Goal: Task Accomplishment & Management: Use online tool/utility

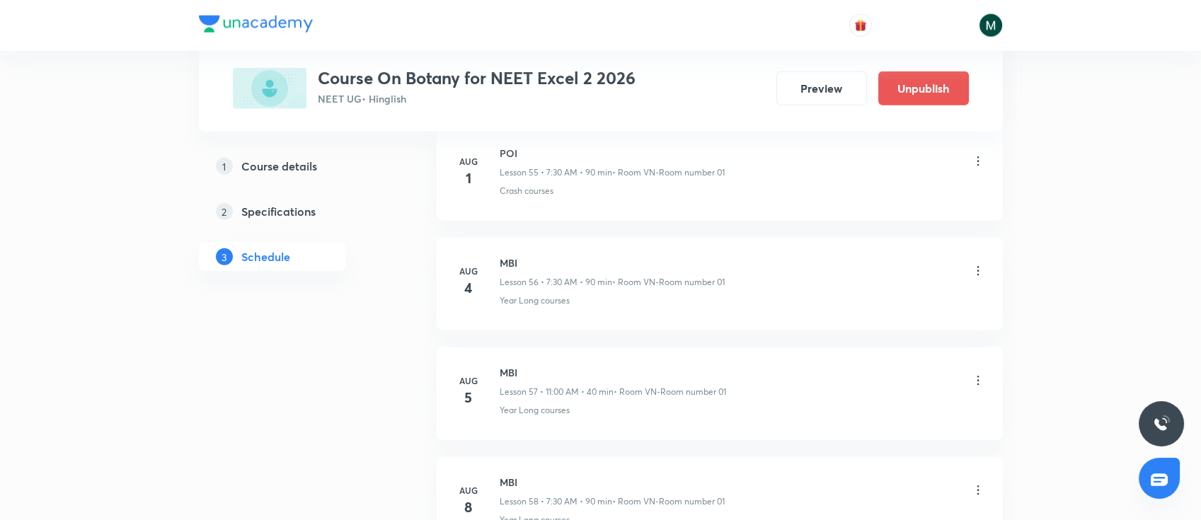
scroll to position [7517, 0]
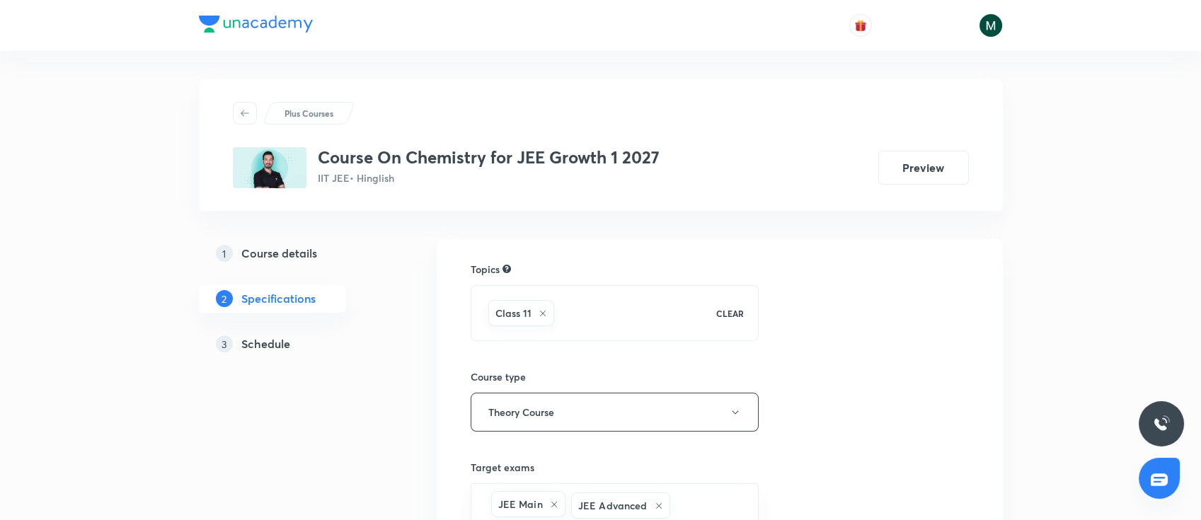
click at [269, 346] on h5 "Schedule" at bounding box center [265, 344] width 49 height 17
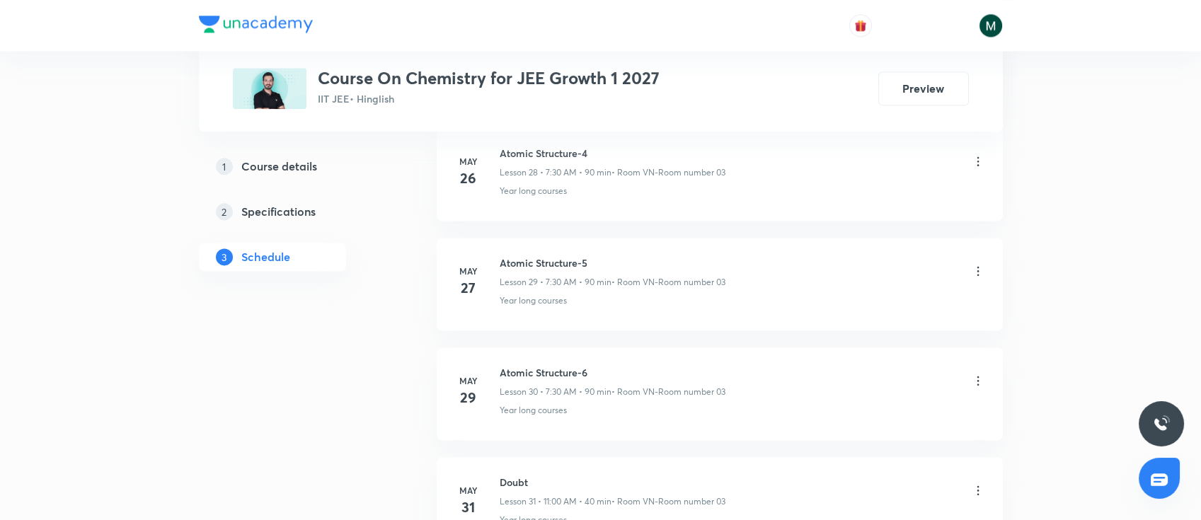
scroll to position [8613, 0]
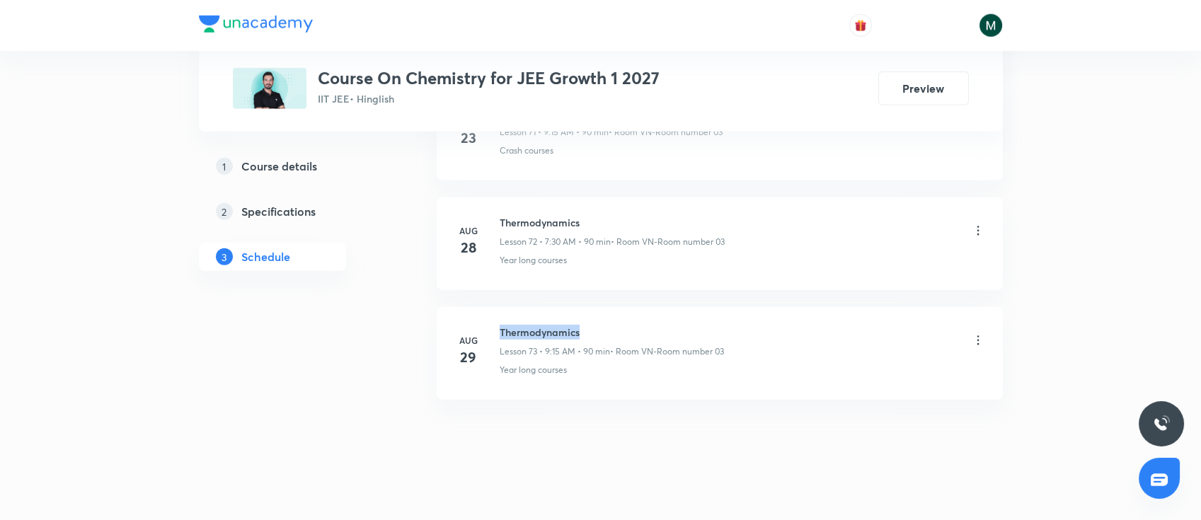
drag, startPoint x: 505, startPoint y: 318, endPoint x: 606, endPoint y: 326, distance: 101.5
click at [606, 326] on h6 "Thermodynamics" at bounding box center [612, 332] width 224 height 15
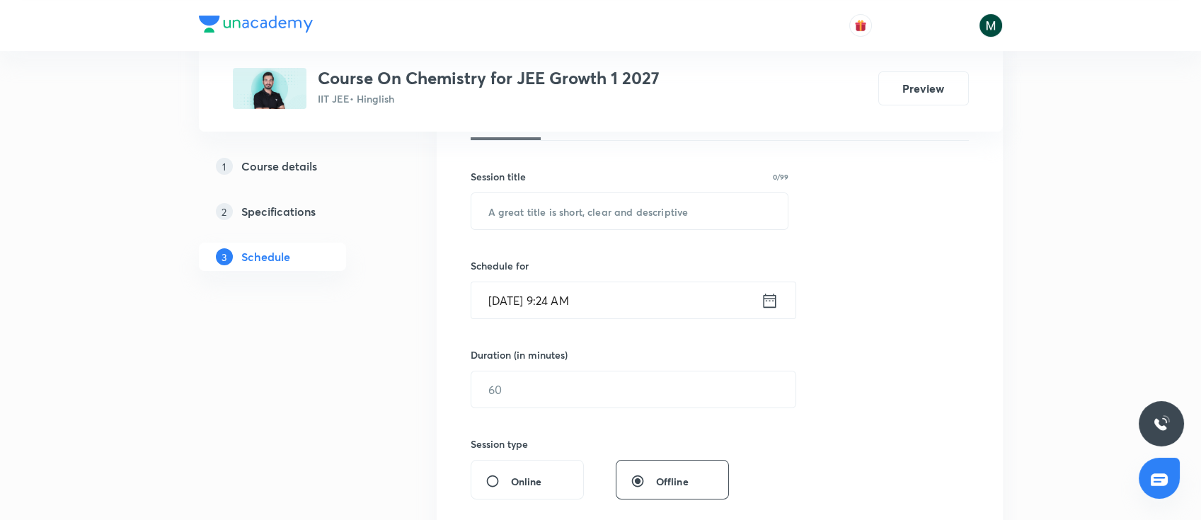
scroll to position [251, 0]
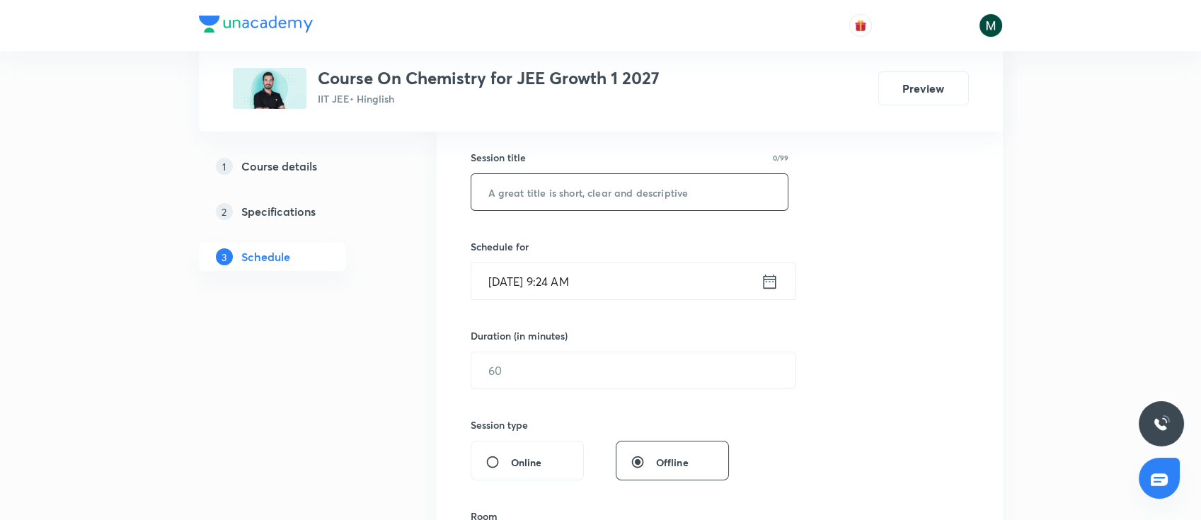
click at [615, 201] on input "text" at bounding box center [630, 192] width 317 height 36
paste input "Thermodynamics"
type input "Thermodynamics"
click at [634, 280] on input "Aug 30, 2025, 9:24 AM" at bounding box center [617, 281] width 290 height 36
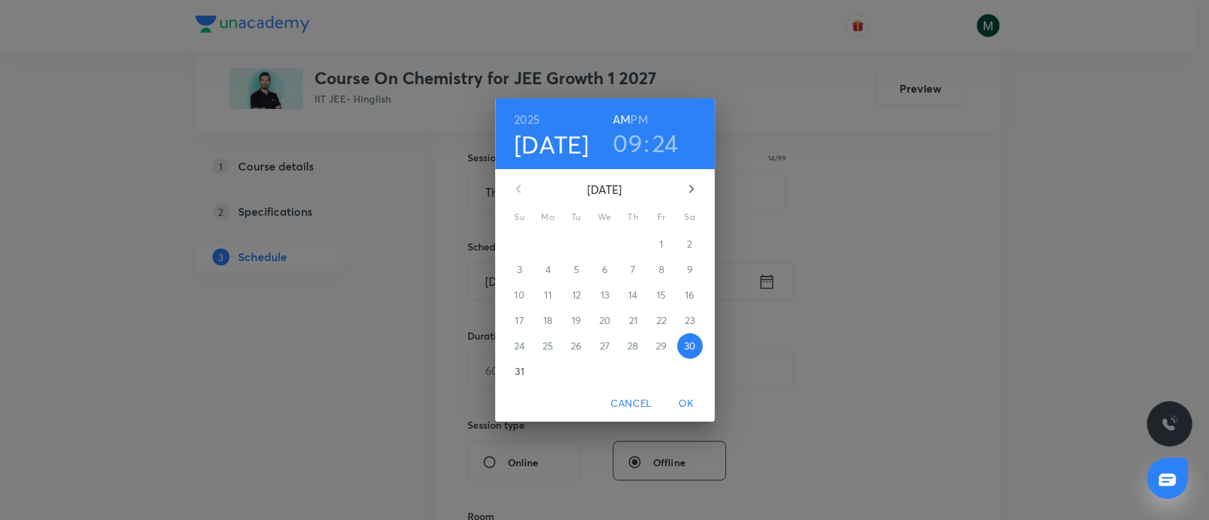
click at [665, 147] on h3 "24" at bounding box center [665, 143] width 26 height 30
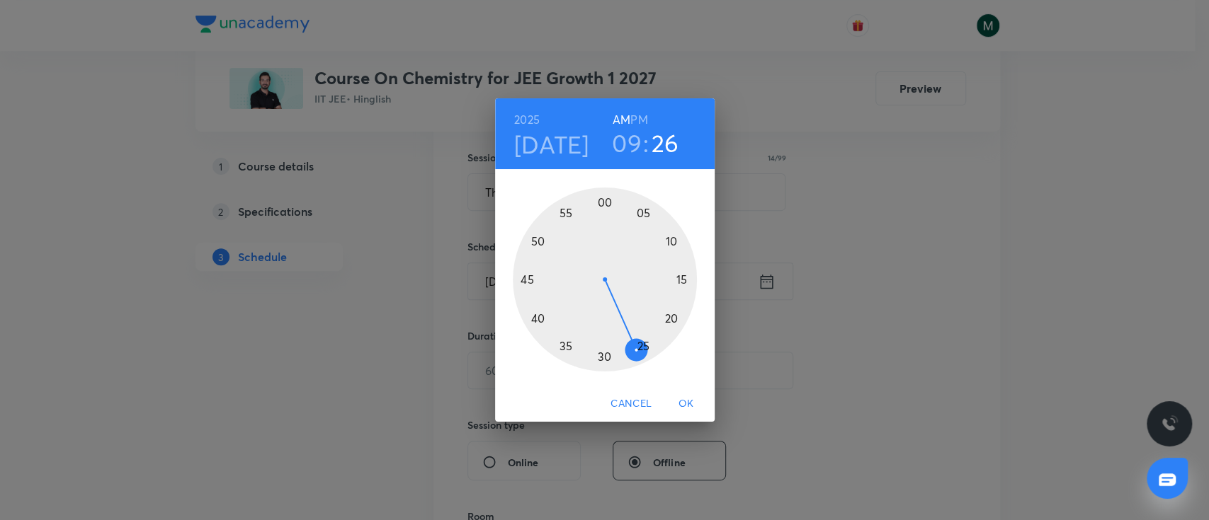
drag, startPoint x: 651, startPoint y: 340, endPoint x: 634, endPoint y: 358, distance: 25.1
click at [634, 358] on div at bounding box center [605, 280] width 184 height 184
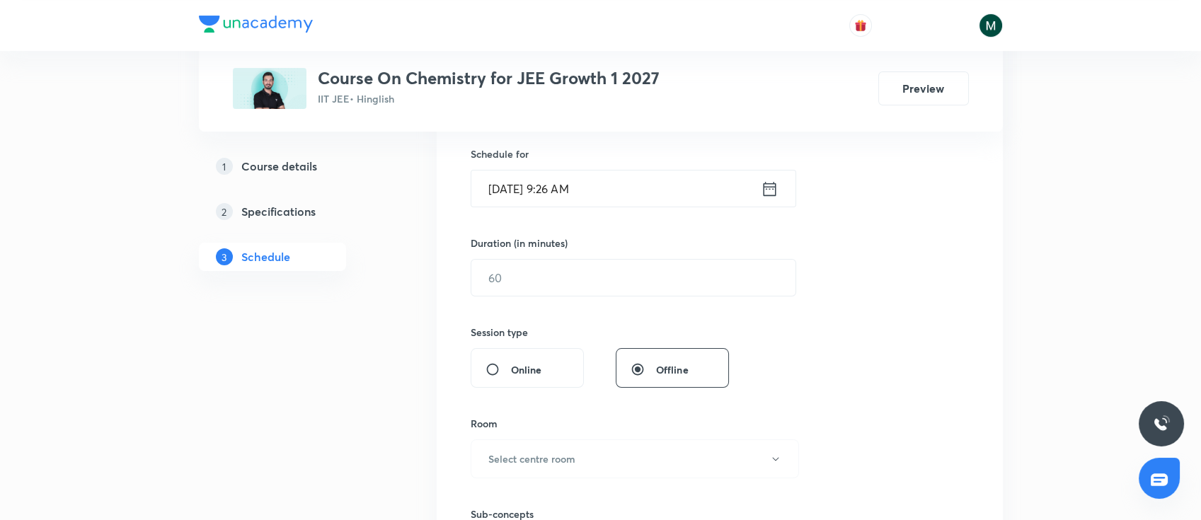
scroll to position [377, 0]
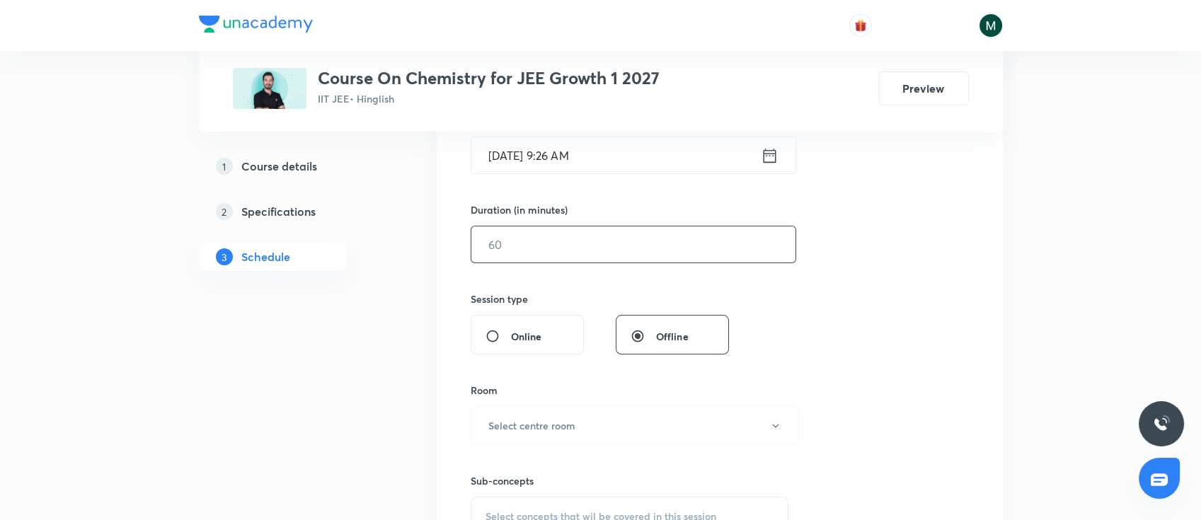
click at [628, 251] on input "text" at bounding box center [634, 245] width 324 height 36
type input "80"
drag, startPoint x: 792, startPoint y: 302, endPoint x: 738, endPoint y: 330, distance: 60.2
click at [792, 302] on div "Session 74 Live class Session title 14/99 Thermodynamics ​ Schedule for Aug 30,…" at bounding box center [720, 260] width 498 height 665
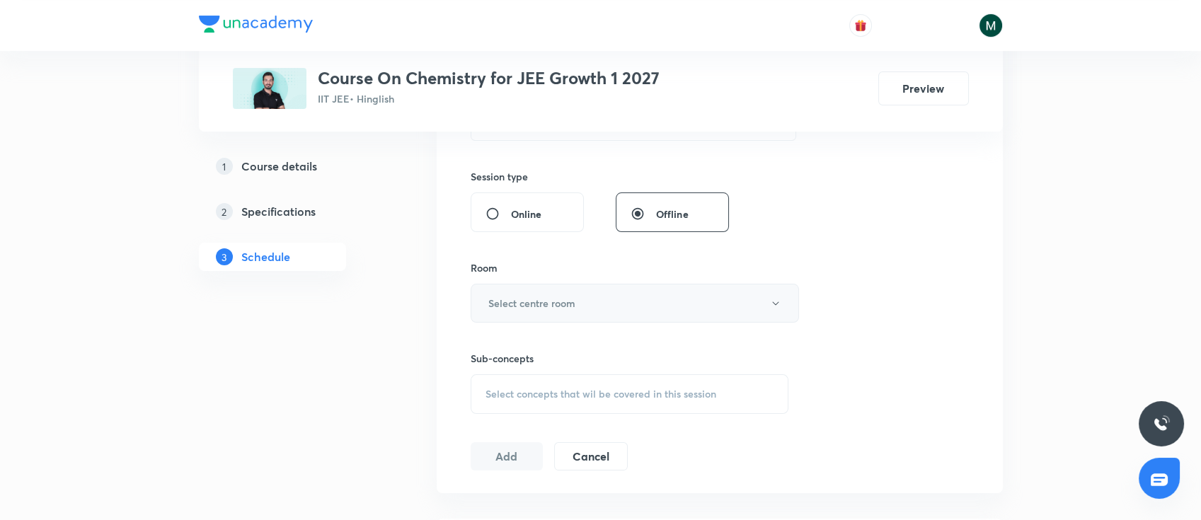
scroll to position [503, 0]
click at [552, 309] on button "Select centre room" at bounding box center [635, 299] width 329 height 39
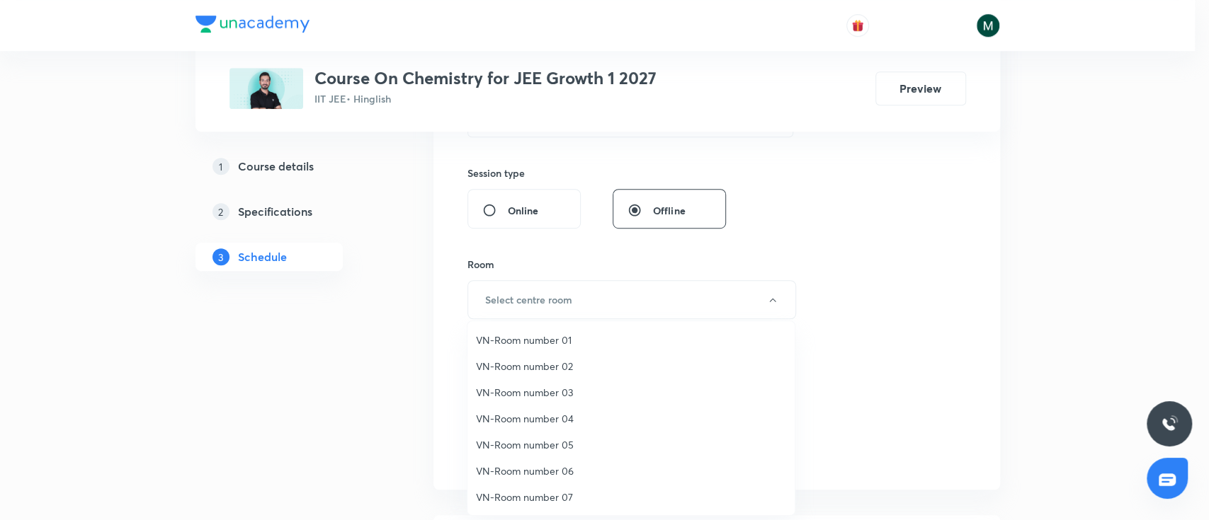
click at [555, 377] on li "VN-Room number 02" at bounding box center [630, 366] width 327 height 26
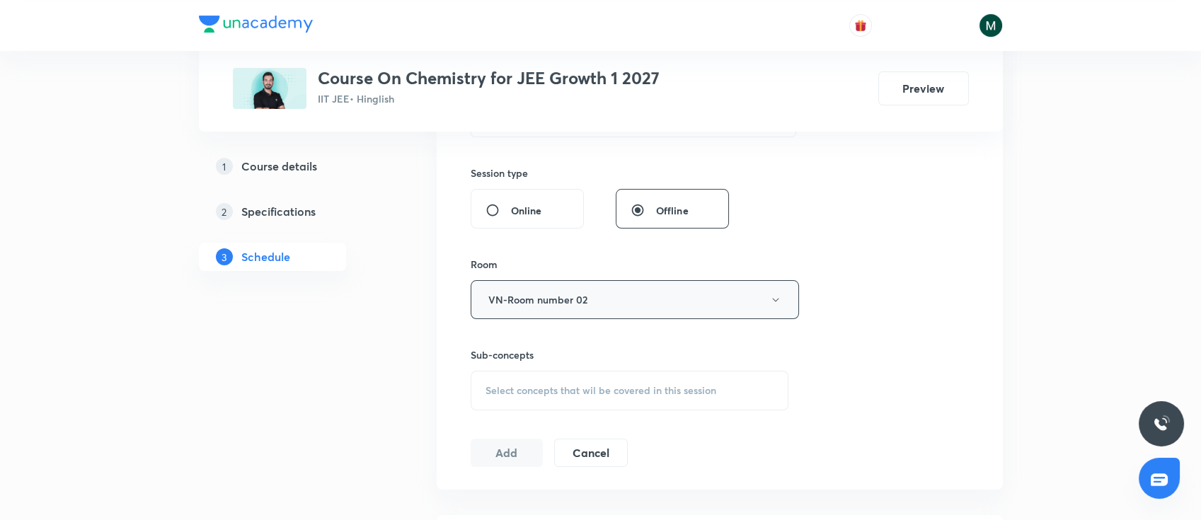
click at [592, 305] on button "VN-Room number 02" at bounding box center [635, 299] width 329 height 39
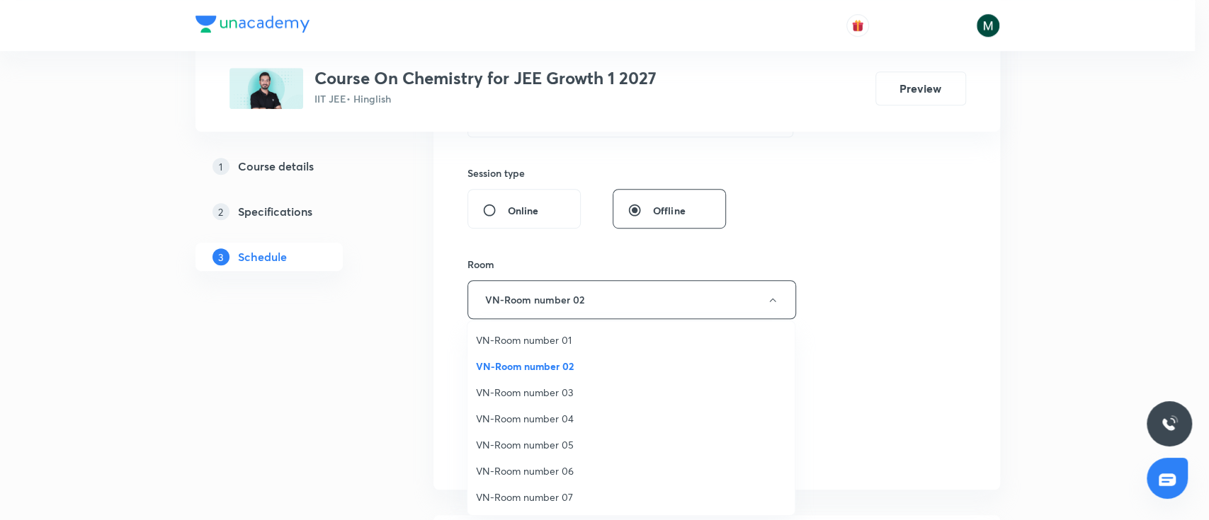
click at [558, 385] on span "VN-Room number 03" at bounding box center [631, 392] width 310 height 15
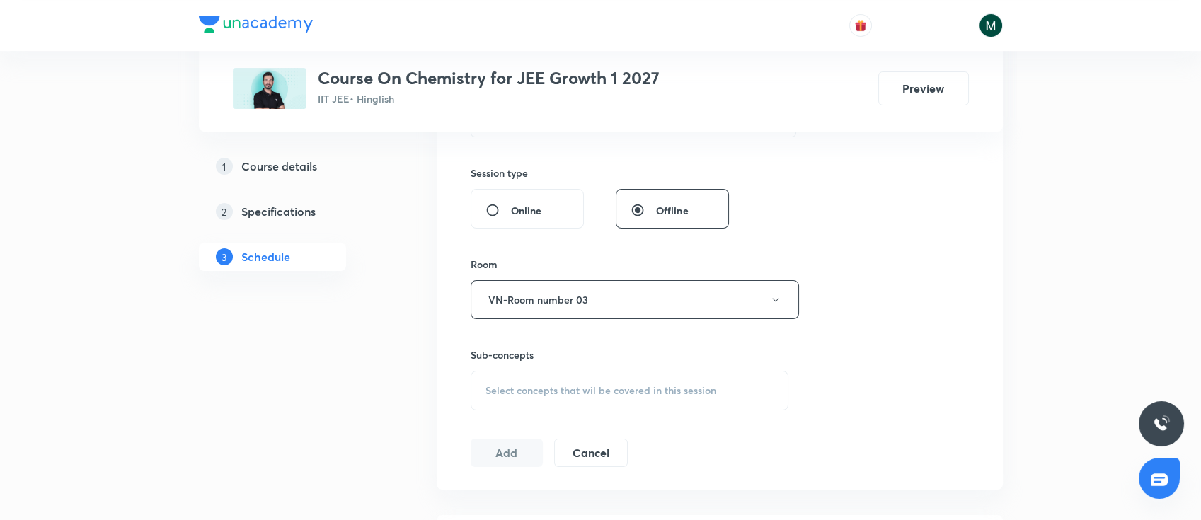
drag, startPoint x: 520, startPoint y: 392, endPoint x: 554, endPoint y: 394, distance: 34.1
click at [521, 391] on span "Select concepts that wil be covered in this session" at bounding box center [601, 390] width 231 height 11
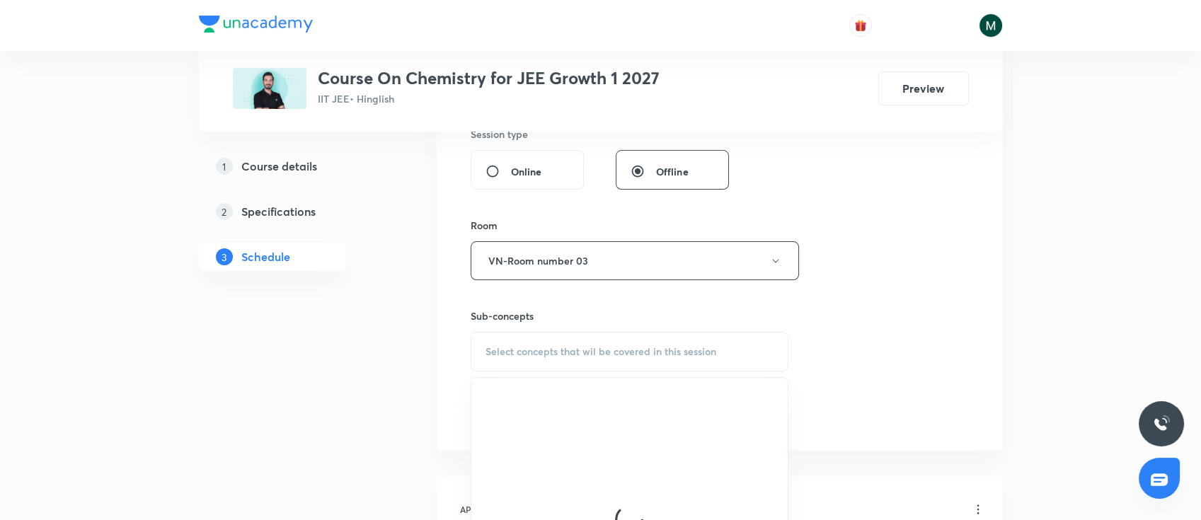
scroll to position [755, 0]
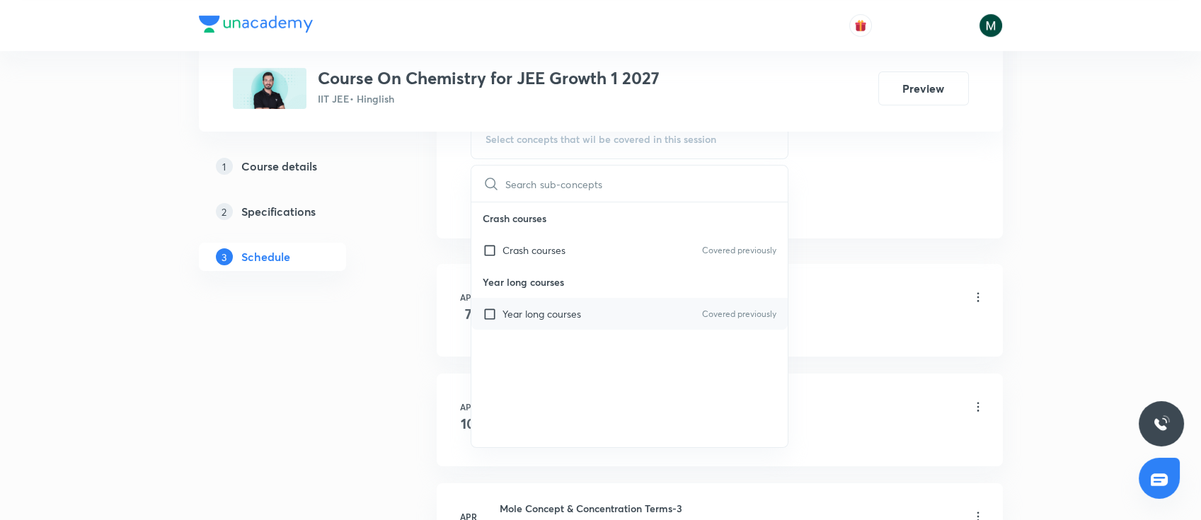
drag, startPoint x: 600, startPoint y: 318, endPoint x: 510, endPoint y: 340, distance: 93.2
click at [600, 317] on div "Year long courses Covered previously" at bounding box center [630, 314] width 317 height 32
checkbox input "true"
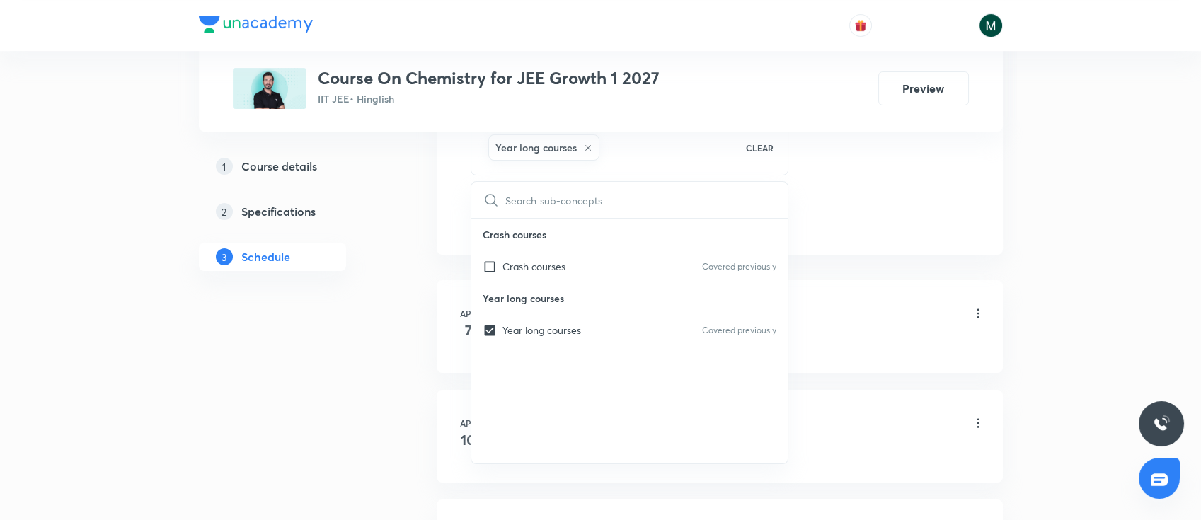
drag, startPoint x: 294, startPoint y: 370, endPoint x: 406, endPoint y: 359, distance: 112.4
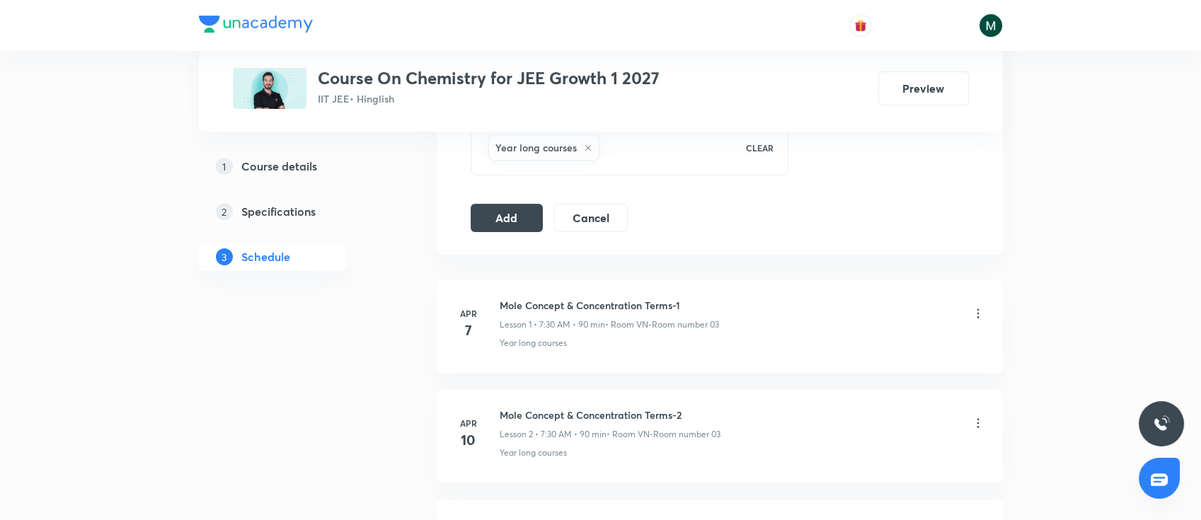
drag, startPoint x: 479, startPoint y: 219, endPoint x: 481, endPoint y: 234, distance: 15.7
click at [481, 224] on button "Add" at bounding box center [507, 218] width 73 height 28
click at [498, 219] on button "Add" at bounding box center [507, 218] width 73 height 28
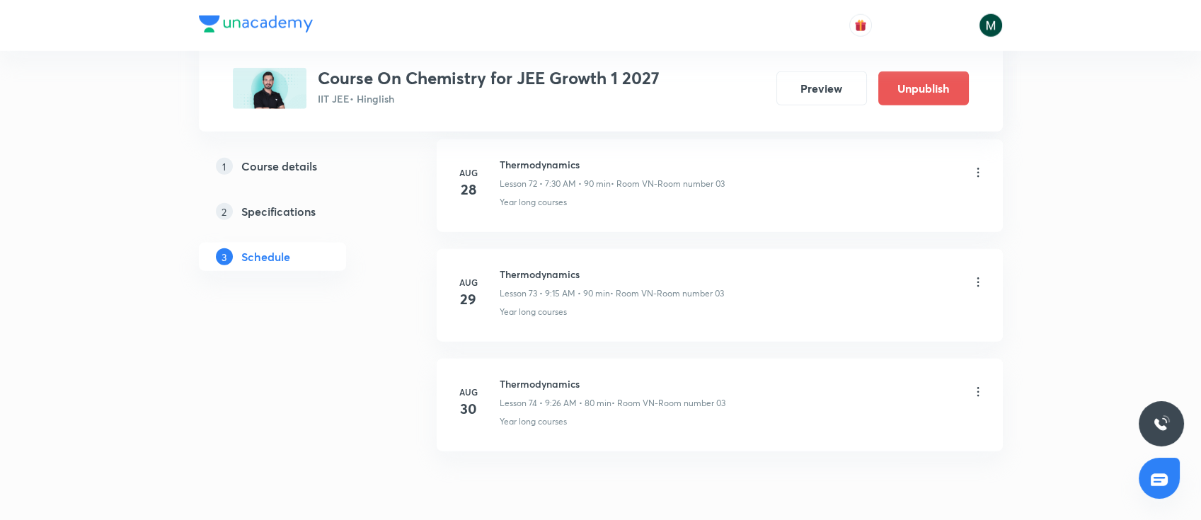
scroll to position [8073, 0]
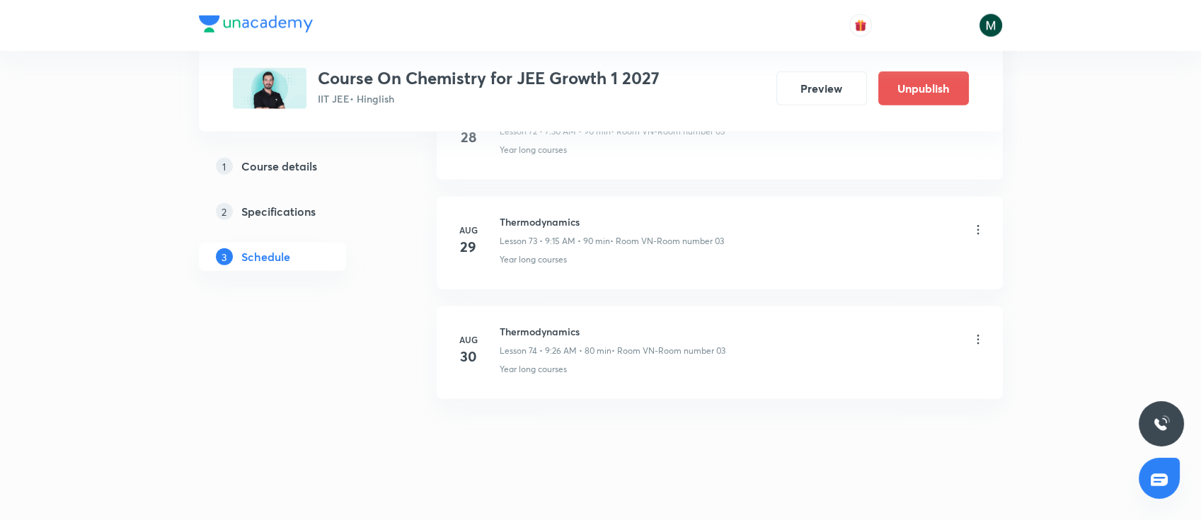
click at [530, 324] on h6 "Thermodynamics" at bounding box center [613, 331] width 226 height 15
